Goal: Find contact information: Find contact information

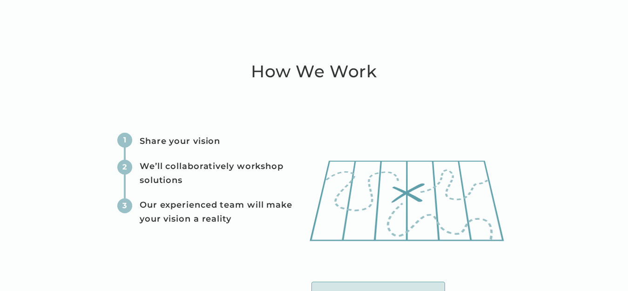
scroll to position [3547, 0]
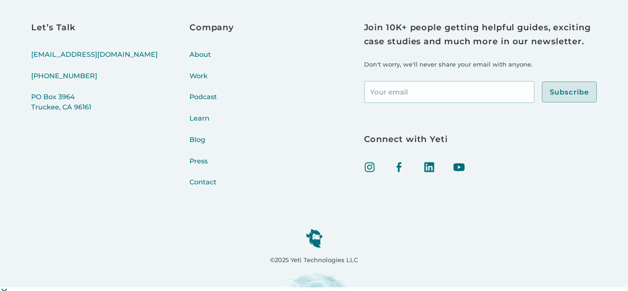
click at [98, 76] on div "Let’s Talk [EMAIL_ADDRESS][DOMAIN_NAME] [PHONE_NUMBER] [STREET_ADDRESS] Company…" at bounding box center [148, 110] width 234 height 178
copy link "[PHONE_NUMBER]"
copy link "@[DOMAIN_NAME]"
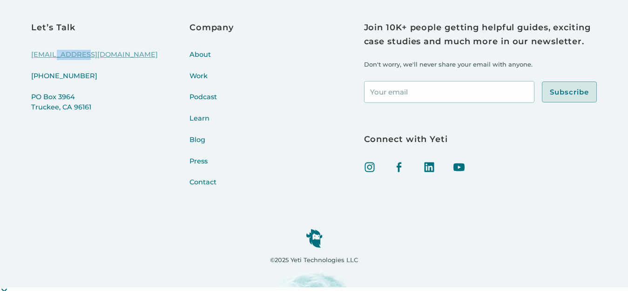
copy link "[DOMAIN_NAME]"
drag, startPoint x: 95, startPoint y: 56, endPoint x: 55, endPoint y: 61, distance: 40.3
click at [55, 61] on div "Let’s Talk [EMAIL_ADDRESS][DOMAIN_NAME] [PHONE_NUMBER] [STREET_ADDRESS] Company…" at bounding box center [148, 110] width 234 height 178
